Goal: Transaction & Acquisition: Purchase product/service

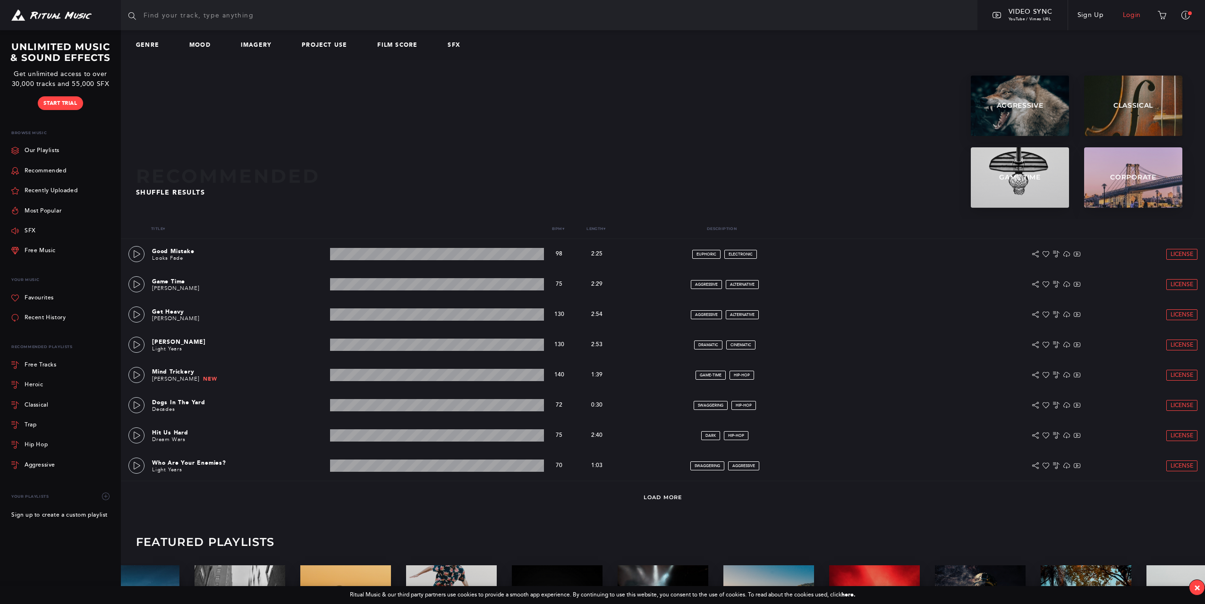
click at [1138, 15] on link "Login" at bounding box center [1131, 15] width 37 height 26
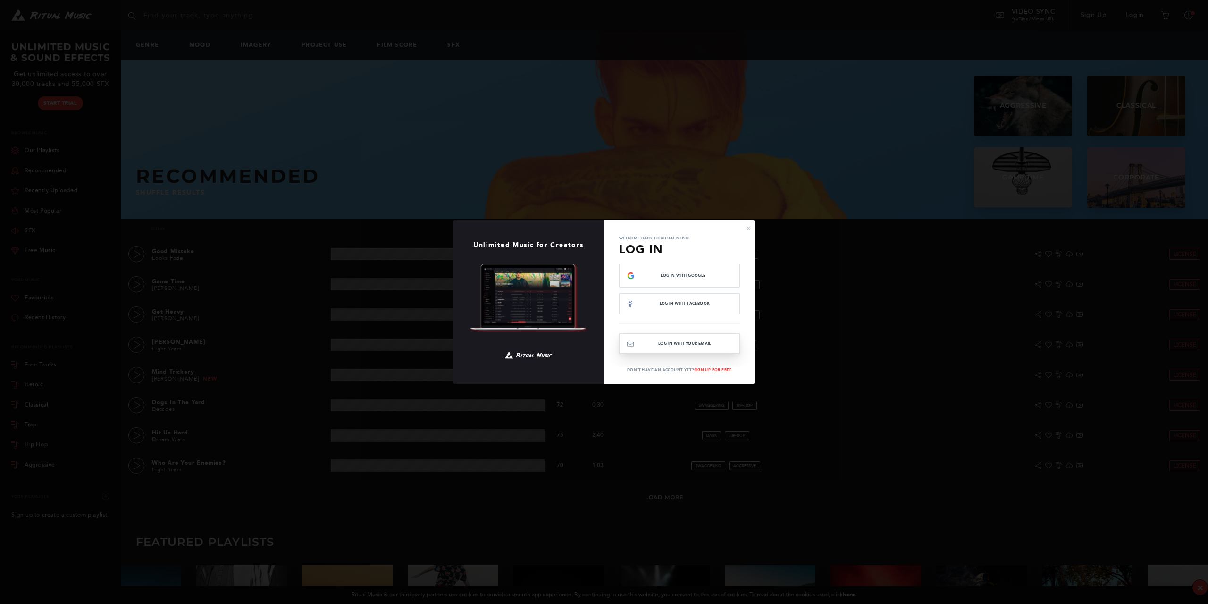
click at [702, 339] on button "Log In with your email" at bounding box center [679, 343] width 121 height 20
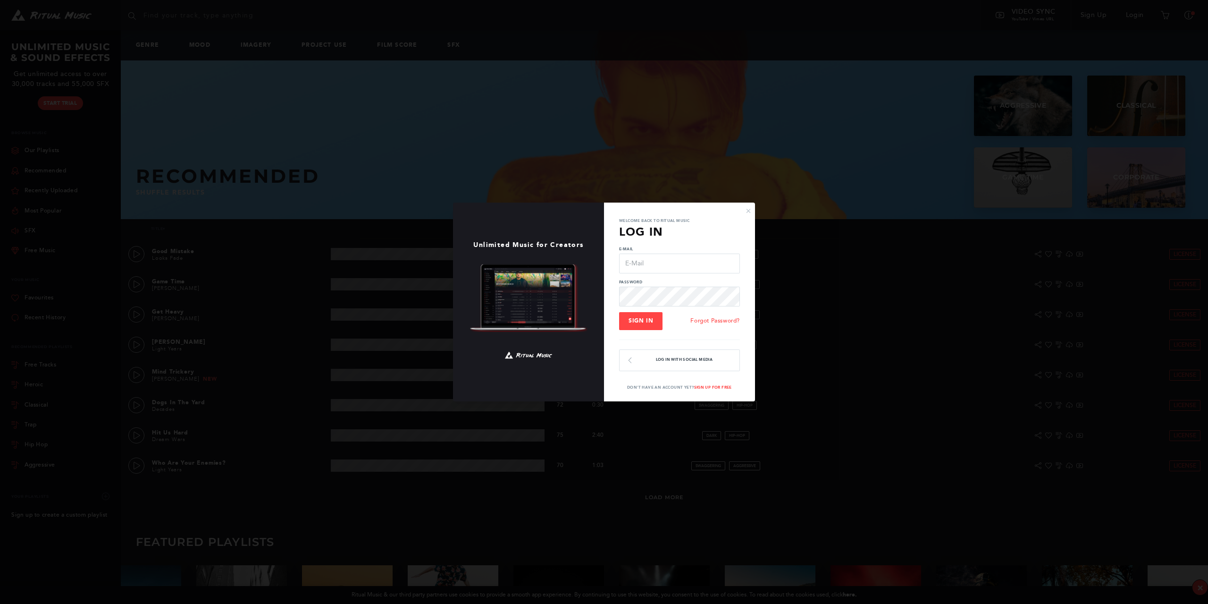
click at [667, 262] on input "E-Mail" at bounding box center [679, 263] width 121 height 20
type input "[EMAIL_ADDRESS][DOMAIN_NAME]"
click at [648, 321] on span "Sign In" at bounding box center [641, 320] width 25 height 7
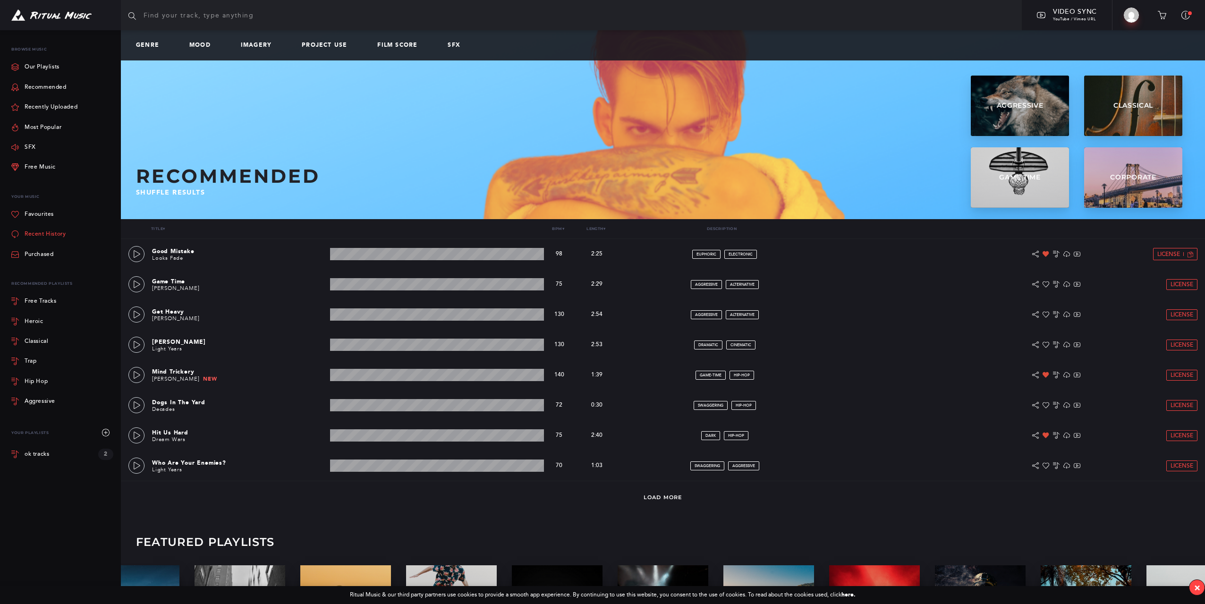
click at [46, 234] on link "Recent History" at bounding box center [38, 234] width 54 height 20
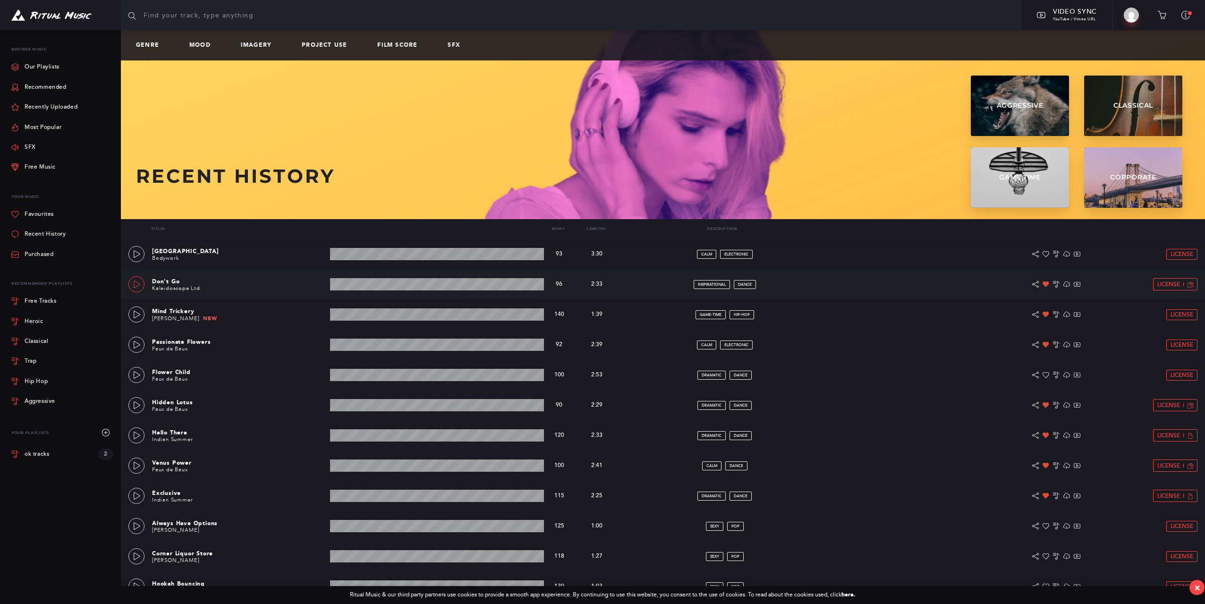
click at [134, 287] on icon at bounding box center [137, 284] width 7 height 8
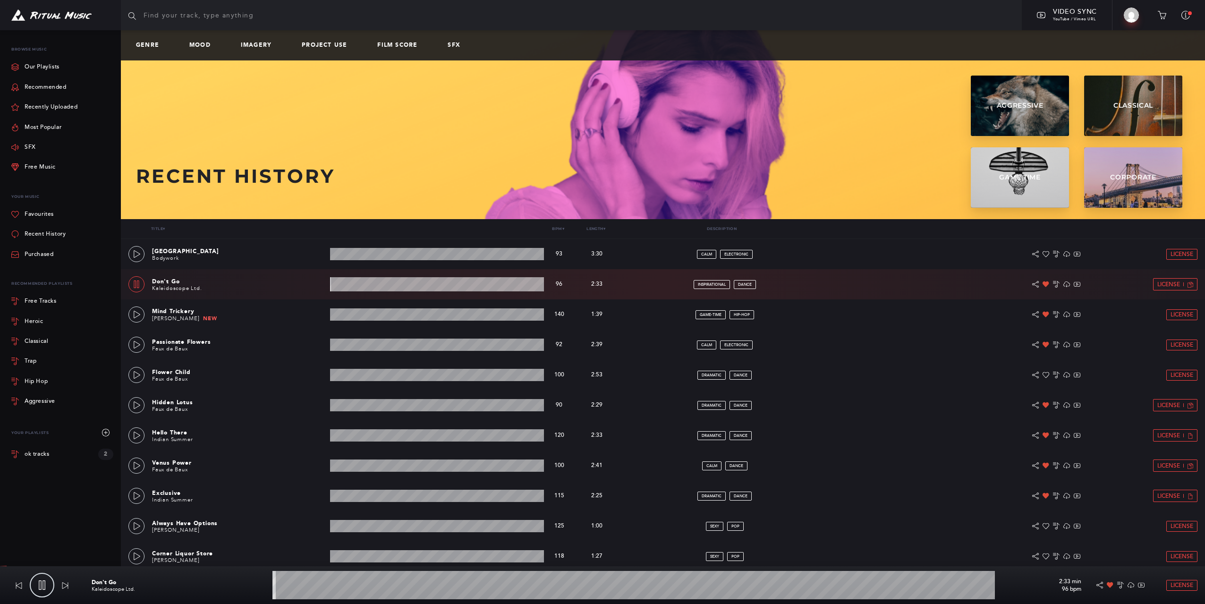
click at [134, 287] on icon at bounding box center [136, 284] width 5 height 8
type input "0.72"
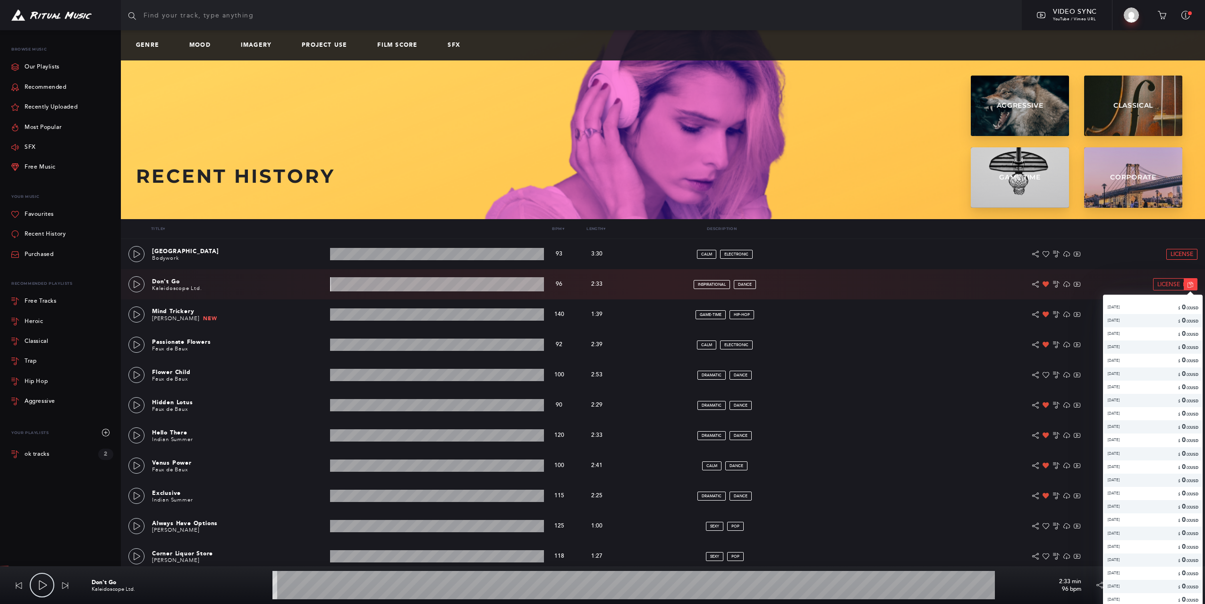
click at [1189, 284] on icon at bounding box center [1190, 285] width 6 height 6
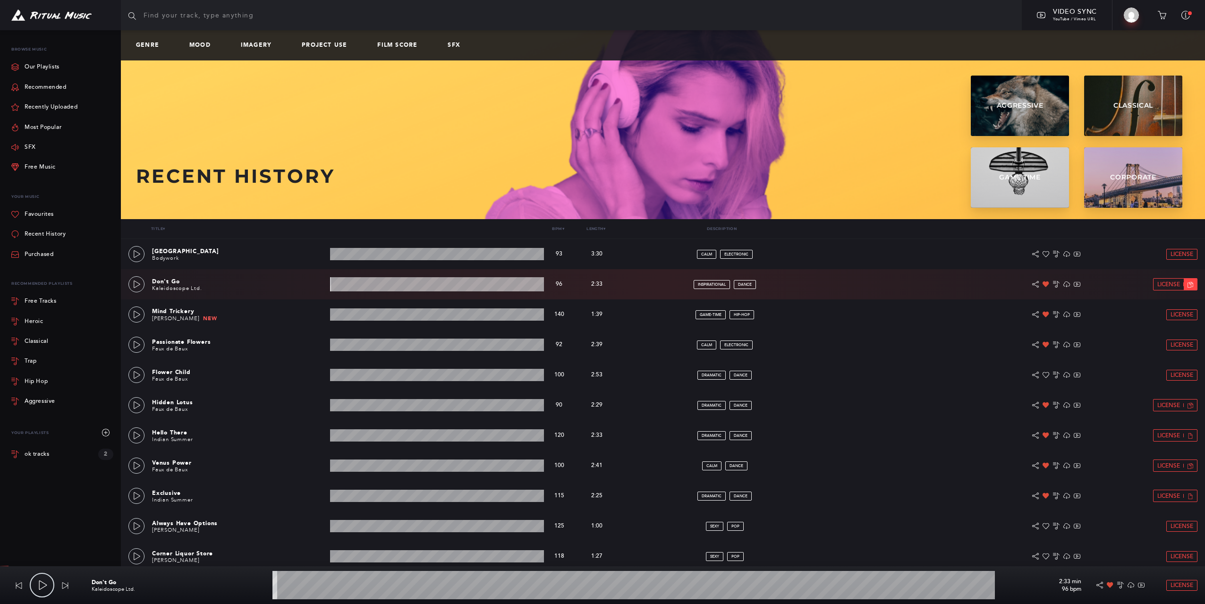
click at [1189, 284] on icon at bounding box center [1190, 285] width 6 height 6
click at [1163, 283] on span "License" at bounding box center [1168, 284] width 23 height 6
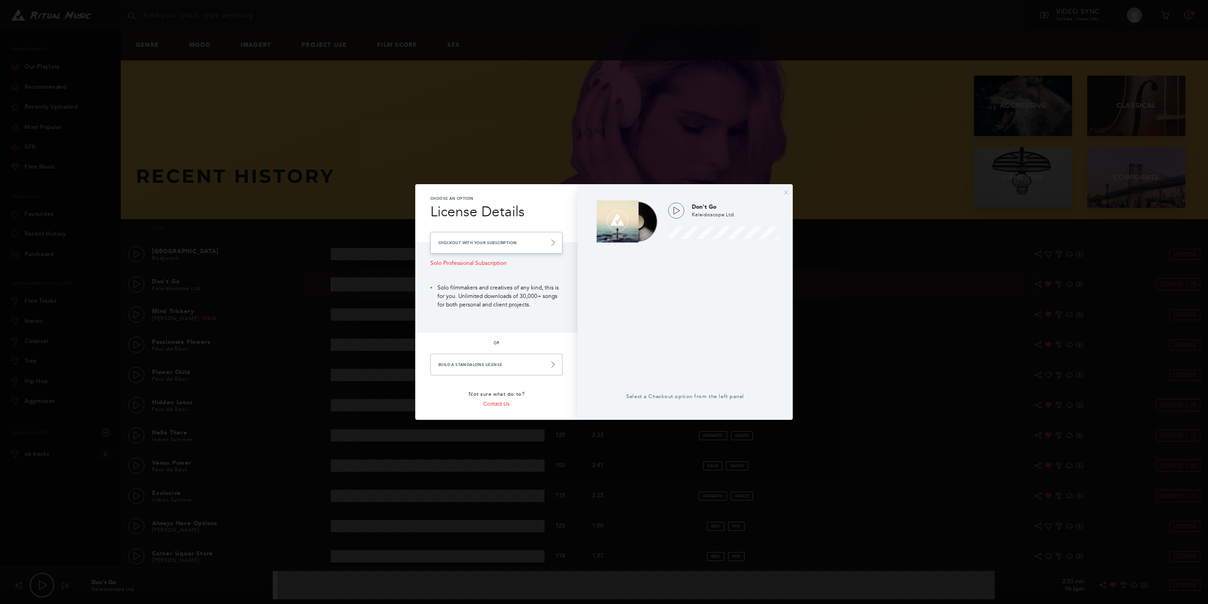
click at [490, 240] on link "Checkout with your Subscription" at bounding box center [496, 243] width 132 height 22
